Goal: Communication & Community: Share content

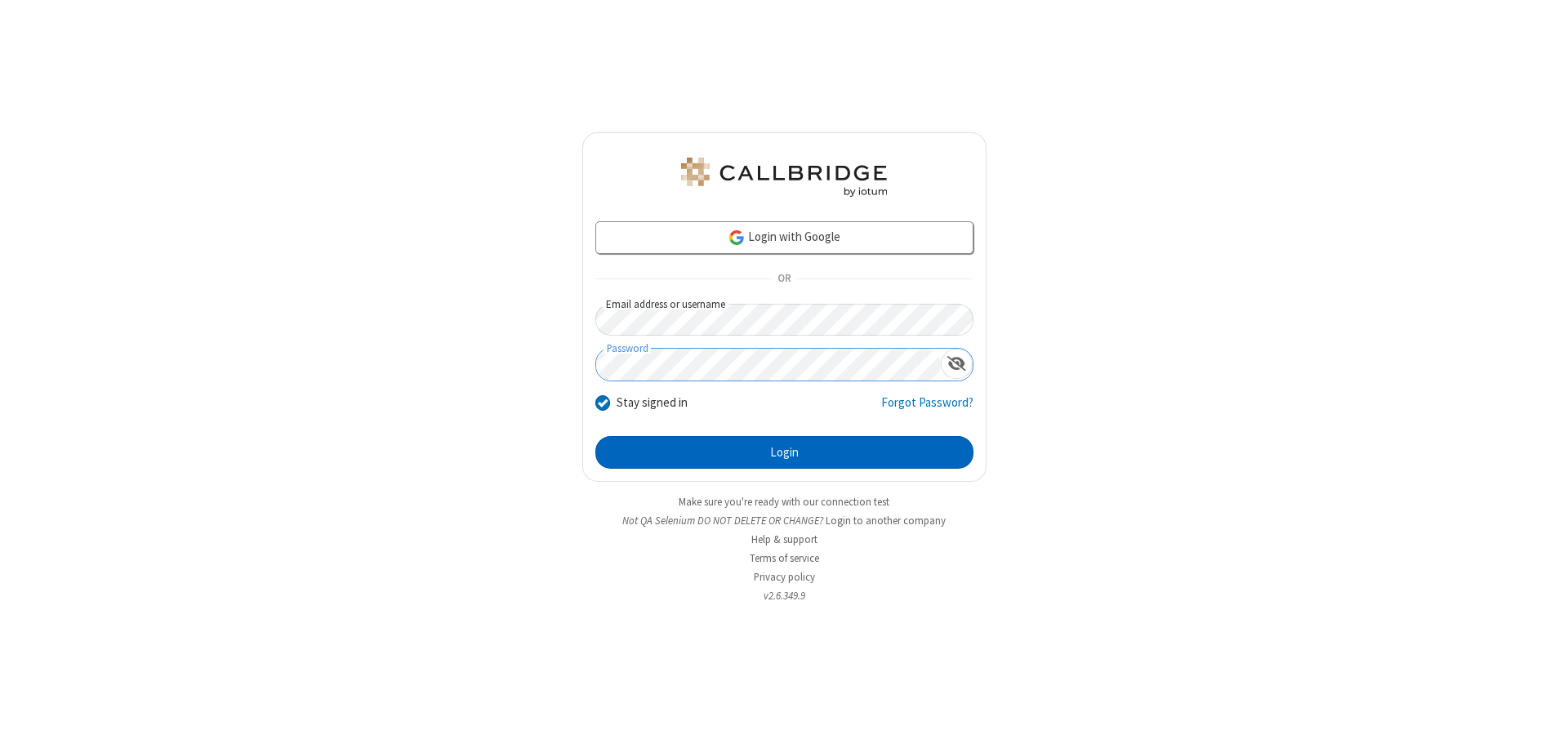
click at [784, 452] on button "Login" at bounding box center [784, 452] width 378 height 33
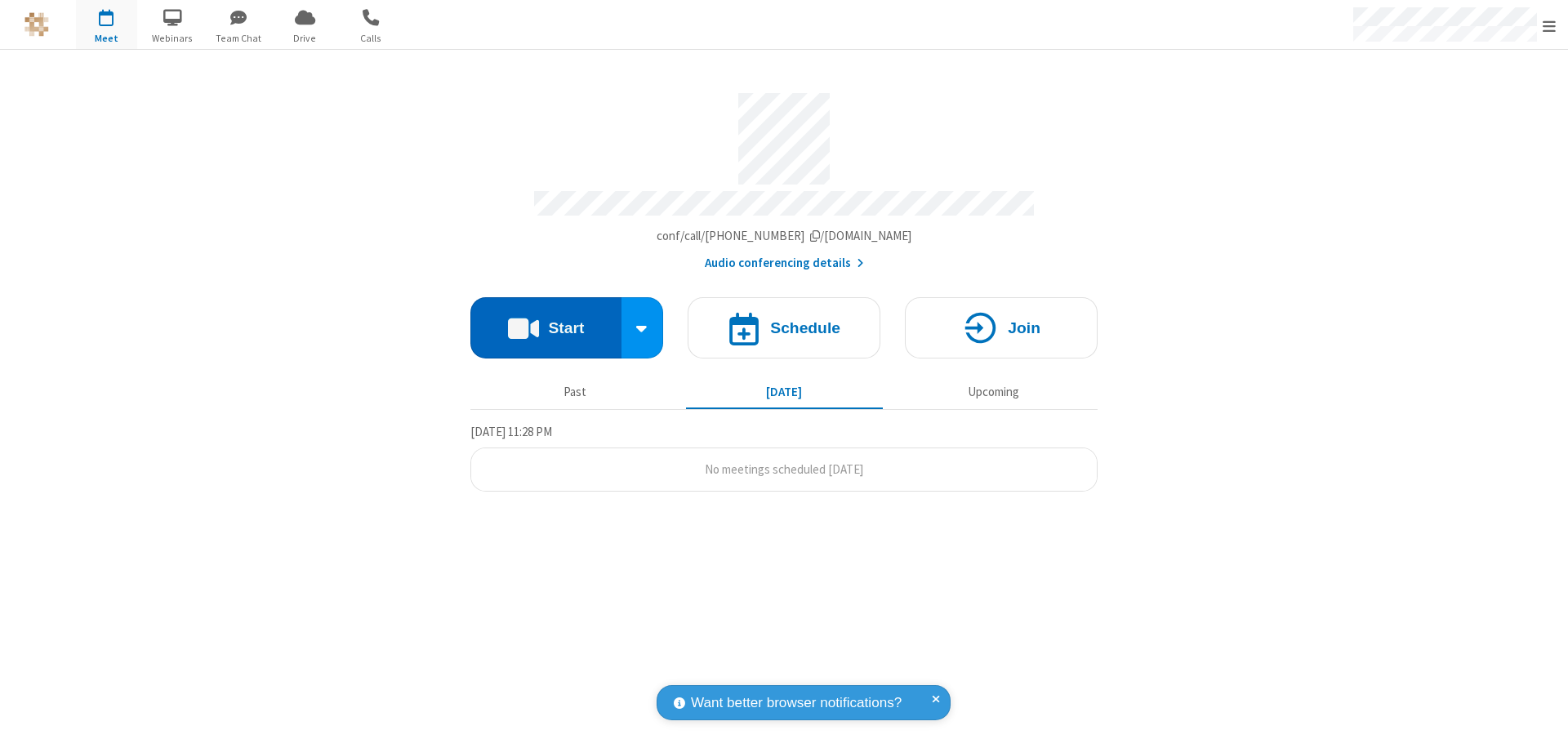
click at [545, 321] on button "Start" at bounding box center [545, 327] width 151 height 61
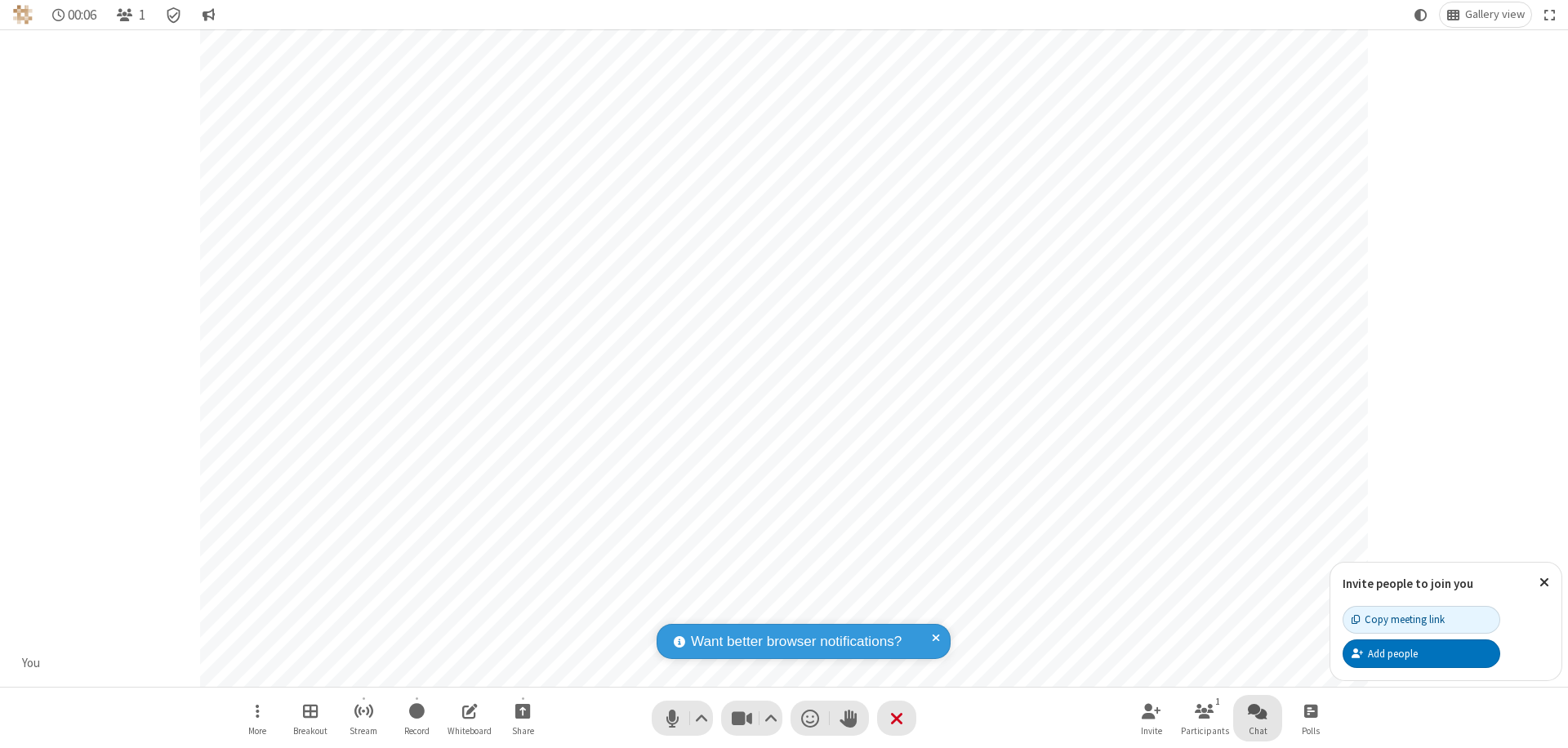
click at [1258, 711] on span "Open chat" at bounding box center [1257, 711] width 20 height 21
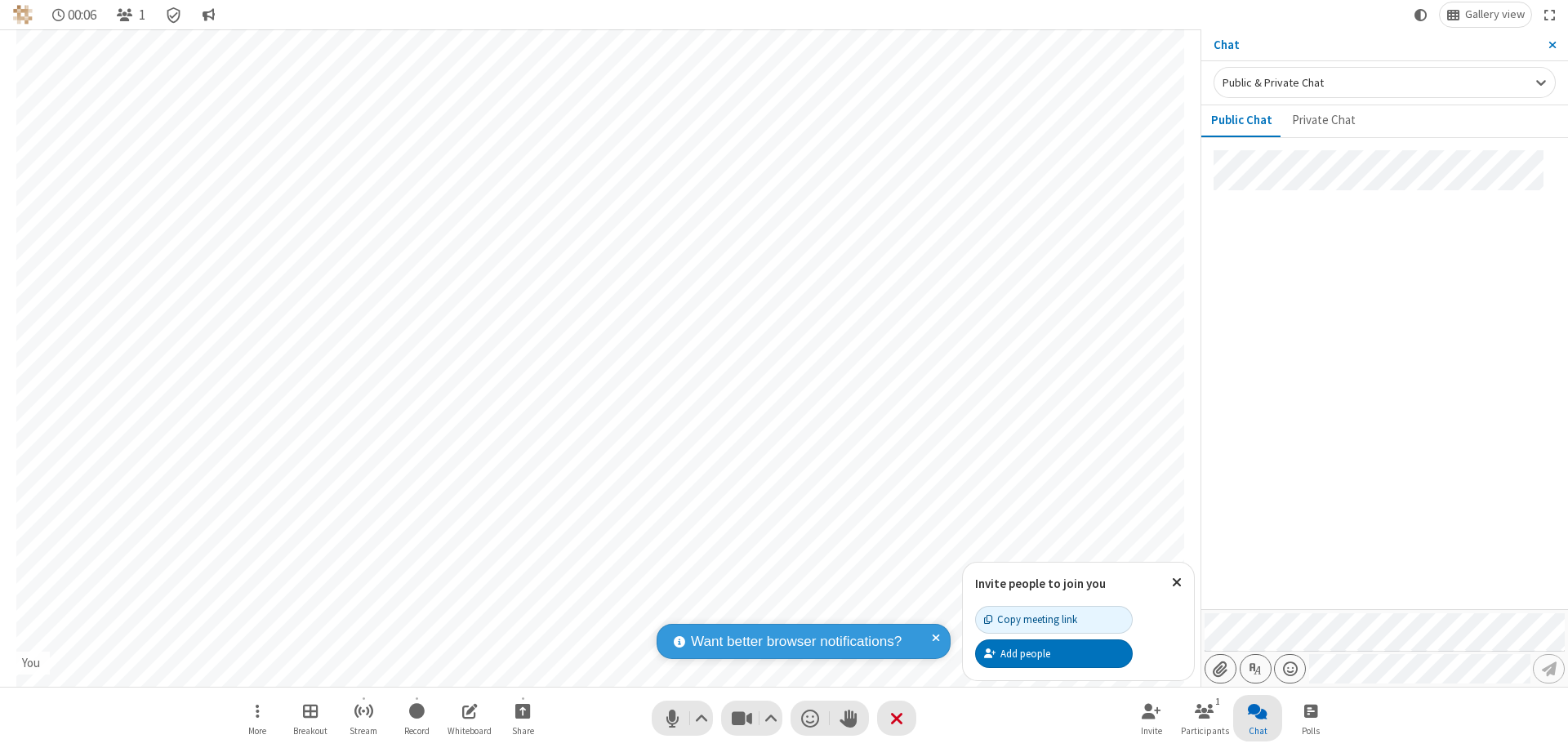
type input "C:\fakepath\doc_test.docx"
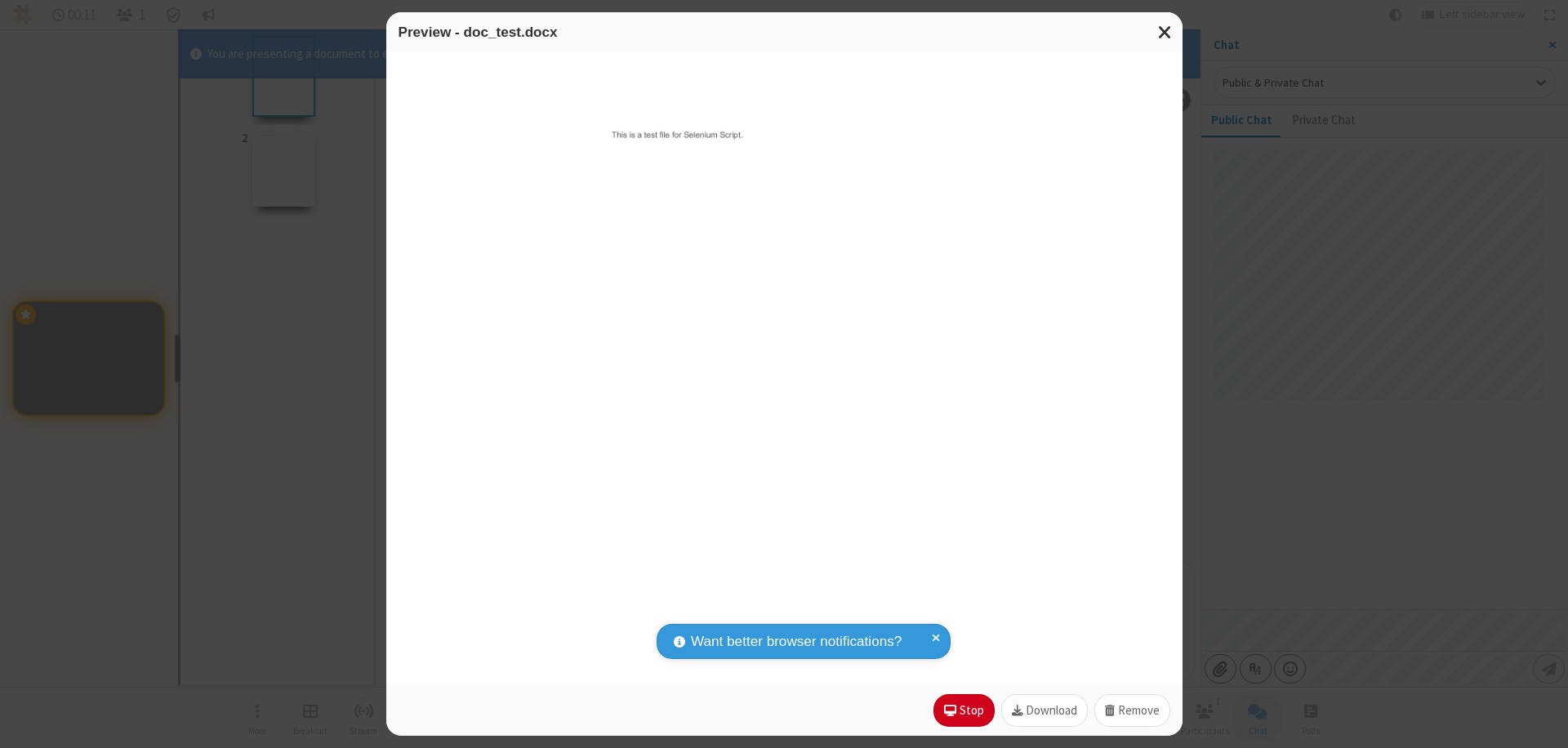
click at [1165, 32] on span "Close modal" at bounding box center [1165, 32] width 15 height 22
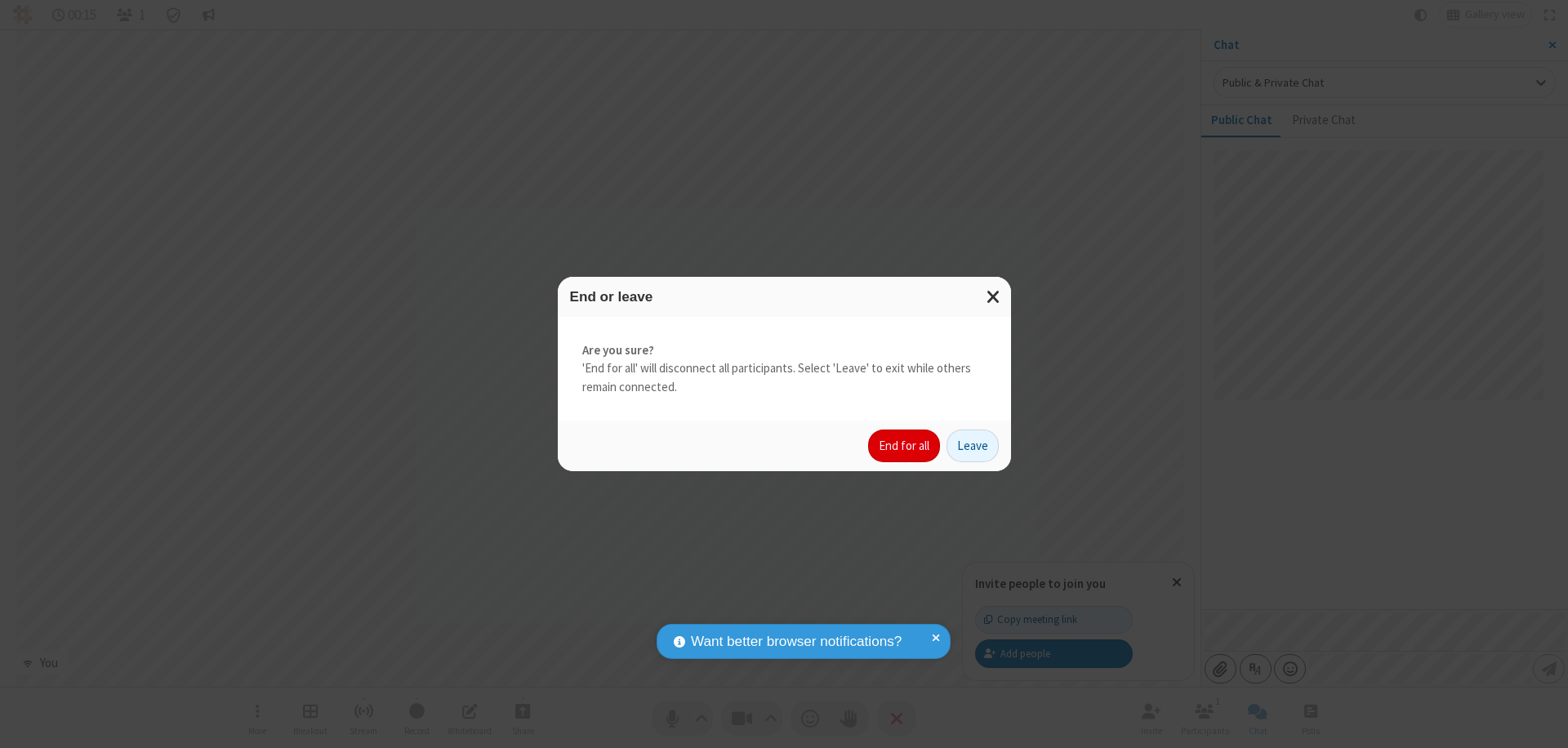
click at [905, 446] on button "End for all" at bounding box center [903, 446] width 72 height 33
